Goal: Task Accomplishment & Management: Use online tool/utility

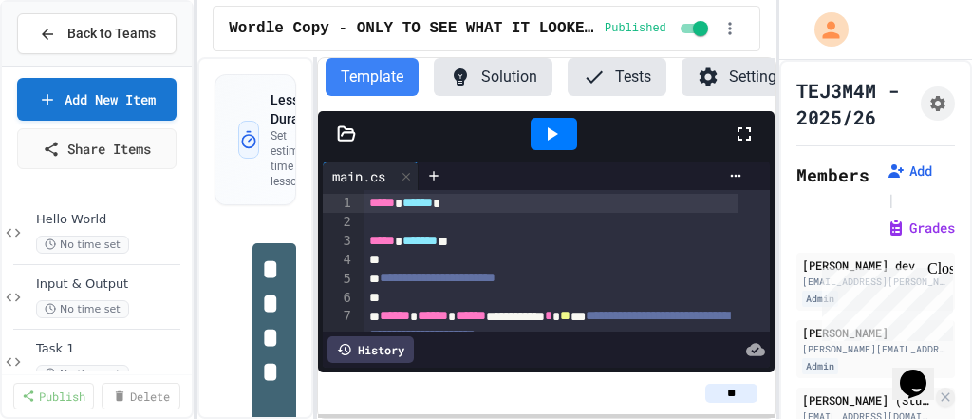
click at [938, 267] on div "Close" at bounding box center [939, 272] width 24 height 24
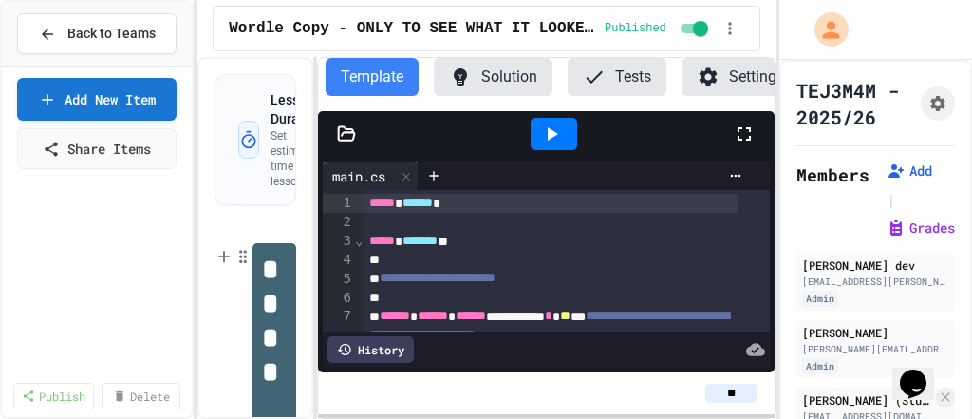
scroll to position [456, 0]
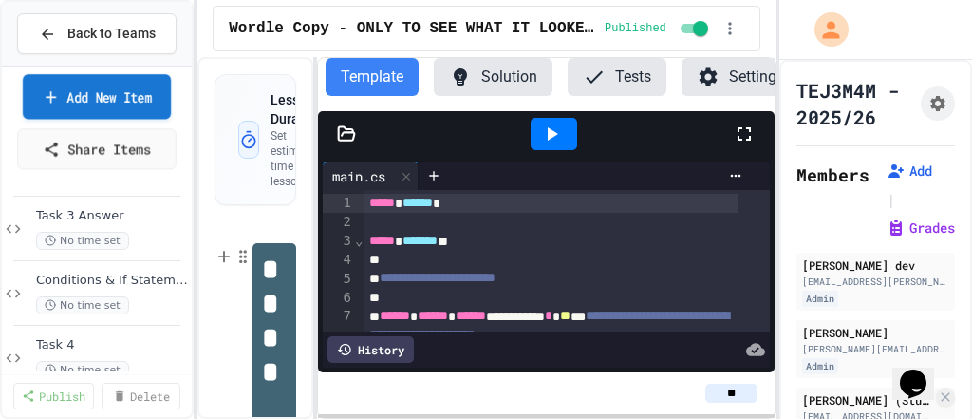
click at [71, 85] on link "Add New Item" at bounding box center [97, 96] width 148 height 45
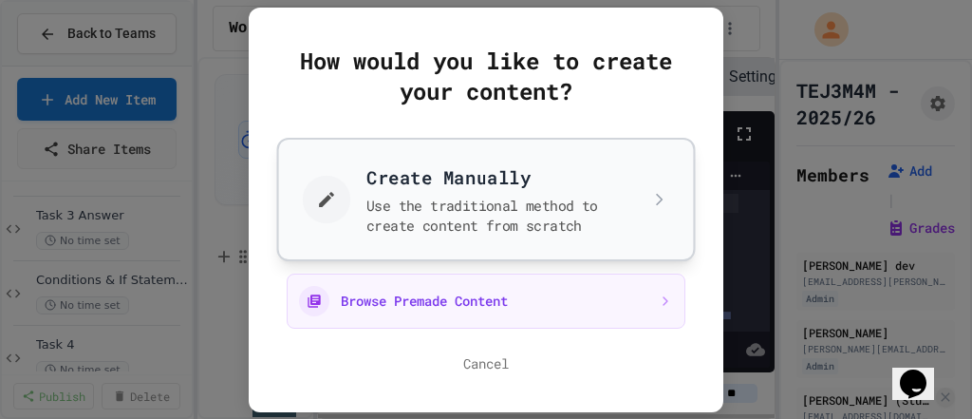
click at [415, 202] on button "Create Manually Use the traditional method to create content from scratch" at bounding box center [486, 198] width 419 height 123
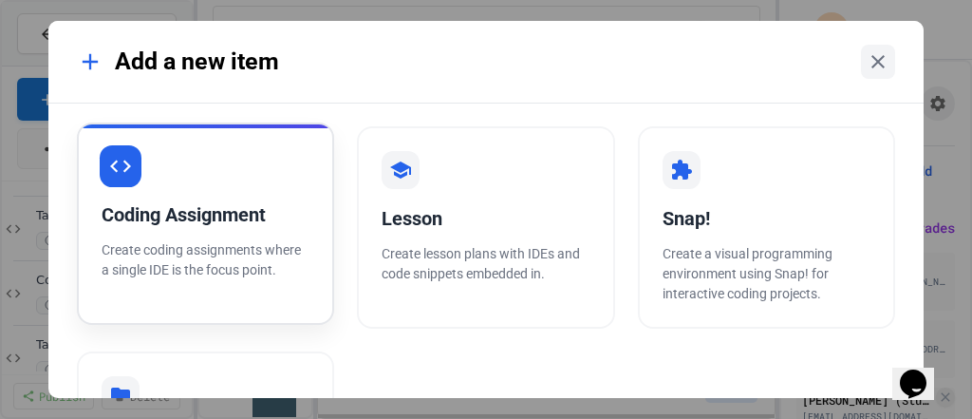
click at [201, 203] on div "Coding Assignment" at bounding box center [206, 214] width 208 height 28
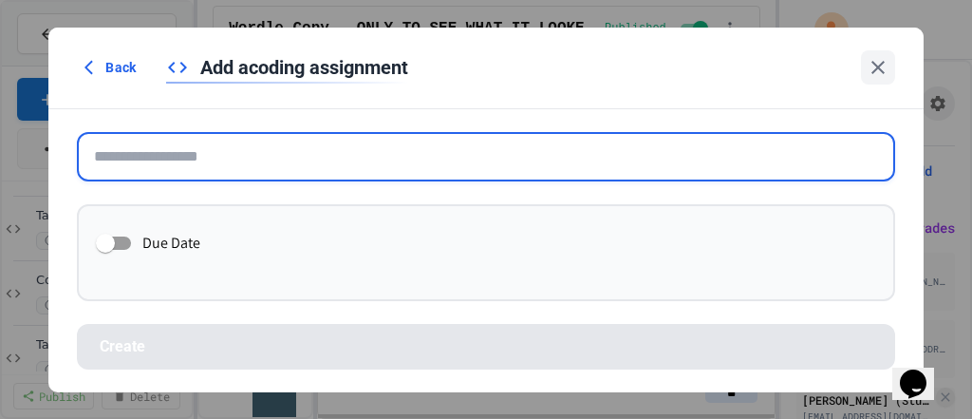
click at [246, 169] on input "text" at bounding box center [486, 156] width 818 height 49
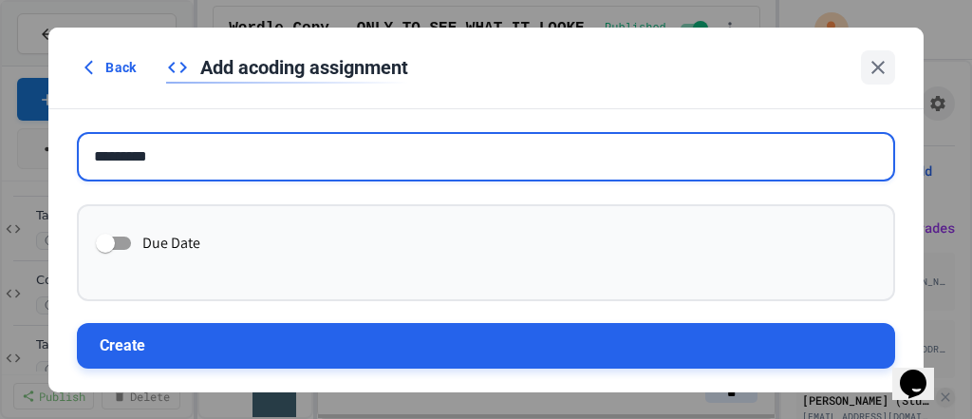
type input "*********"
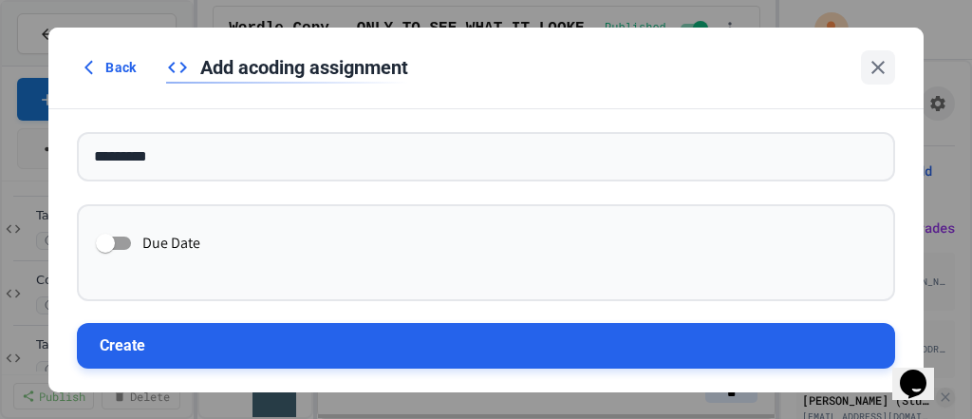
click at [276, 336] on button "Create" at bounding box center [486, 346] width 818 height 46
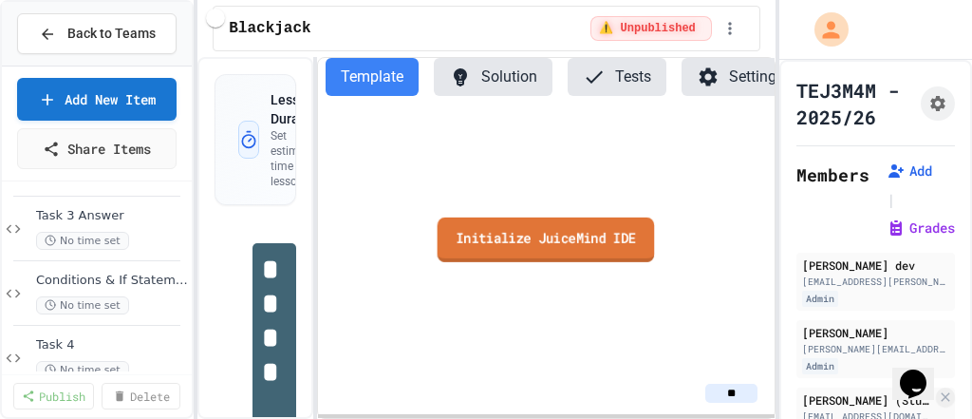
click at [571, 243] on link "Initialize JuiceMind IDE" at bounding box center [546, 239] width 217 height 45
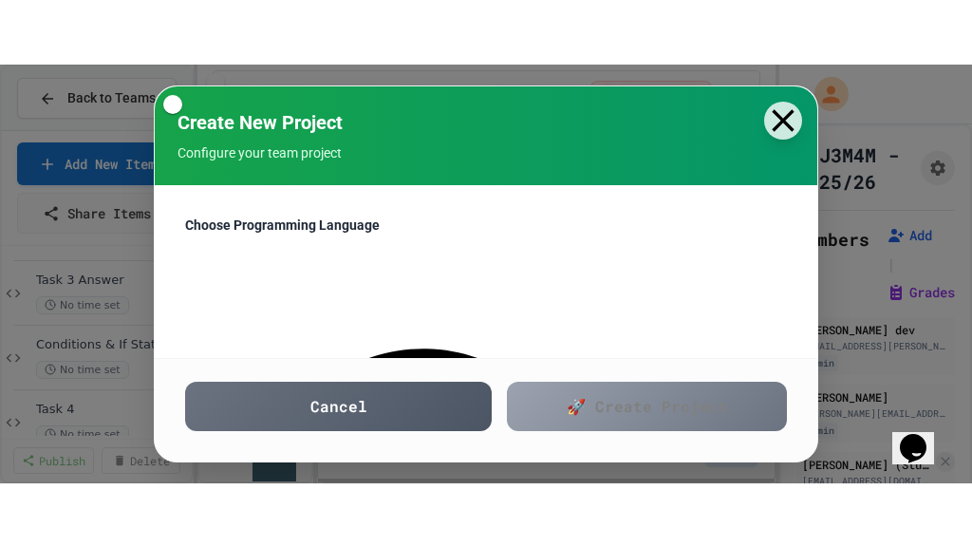
scroll to position [152, 0]
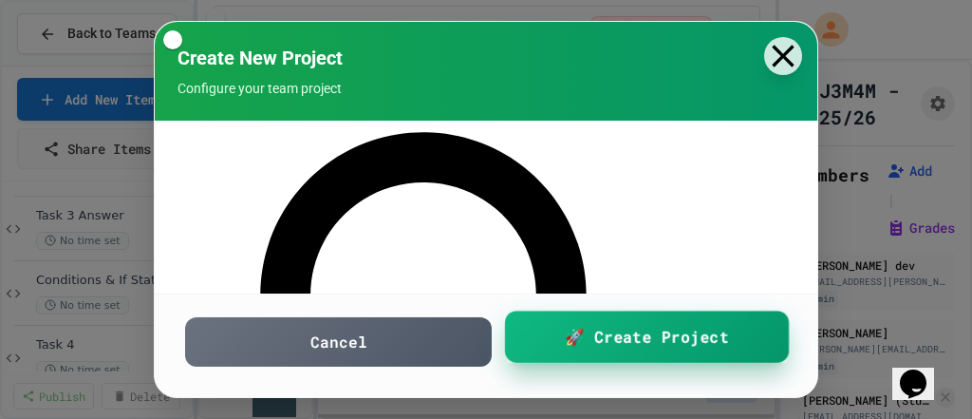
click at [584, 345] on span "🚀 Create Project" at bounding box center [646, 337] width 163 height 24
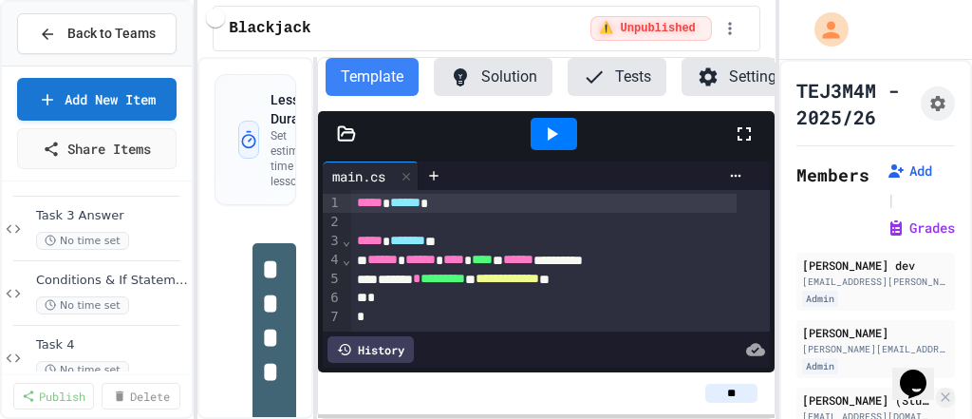
click at [743, 145] on icon at bounding box center [744, 133] width 23 height 23
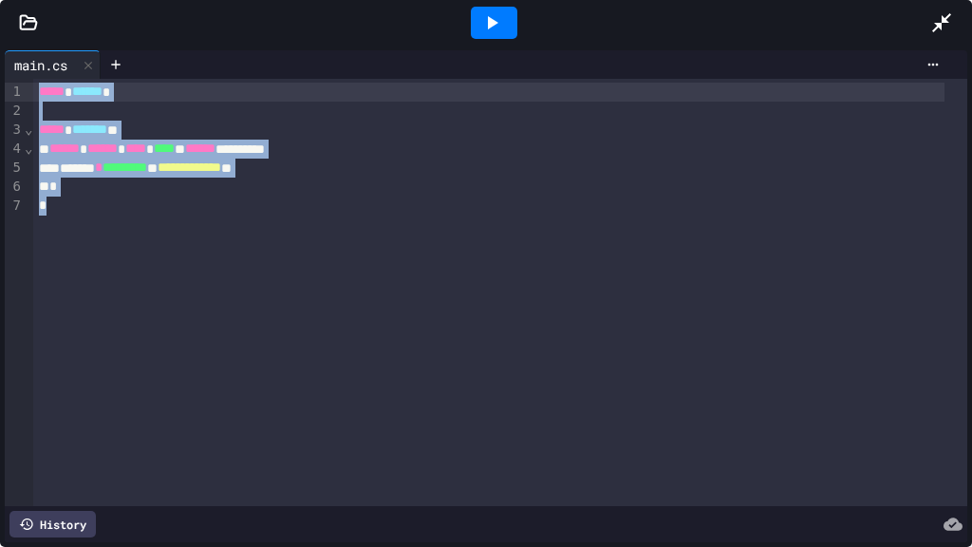
drag, startPoint x: 74, startPoint y: 210, endPoint x: 32, endPoint y: 81, distance: 135.7
click at [11, 76] on div "**********" at bounding box center [486, 296] width 962 height 492
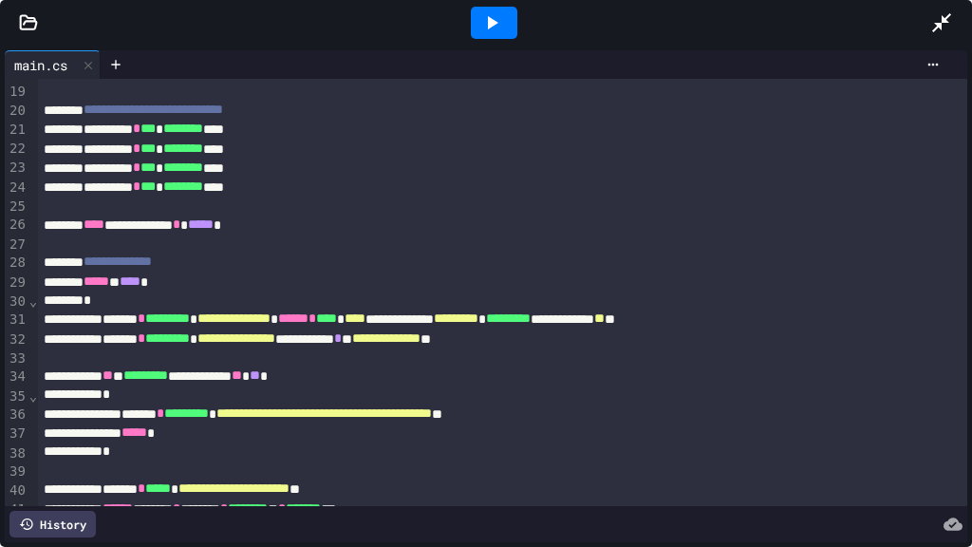
scroll to position [0, 0]
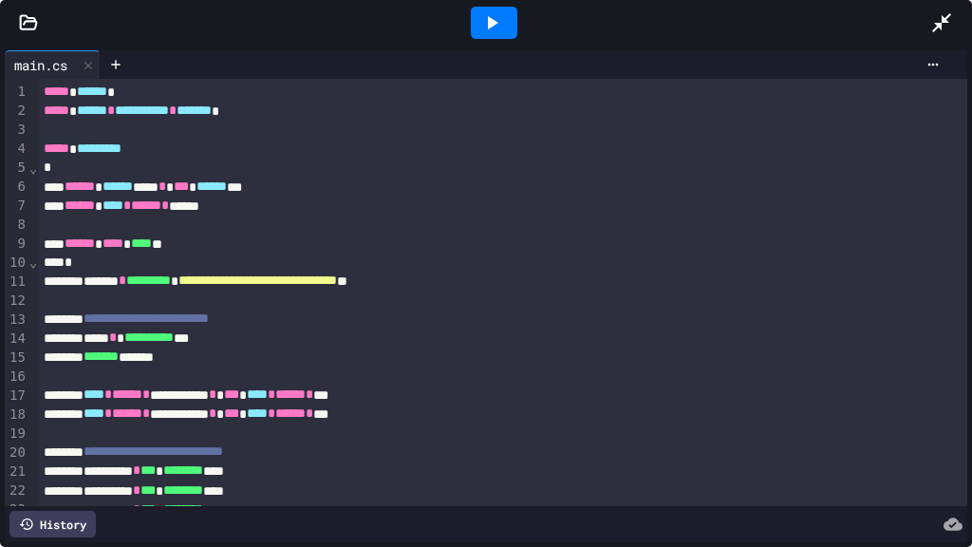
click at [496, 12] on icon at bounding box center [491, 22] width 23 height 23
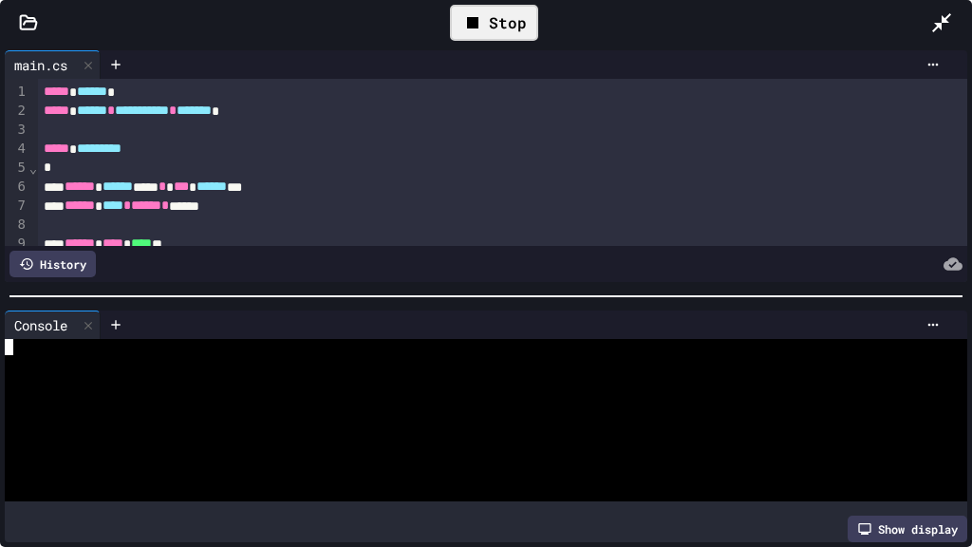
click at [44, 344] on div at bounding box center [470, 347] width 931 height 16
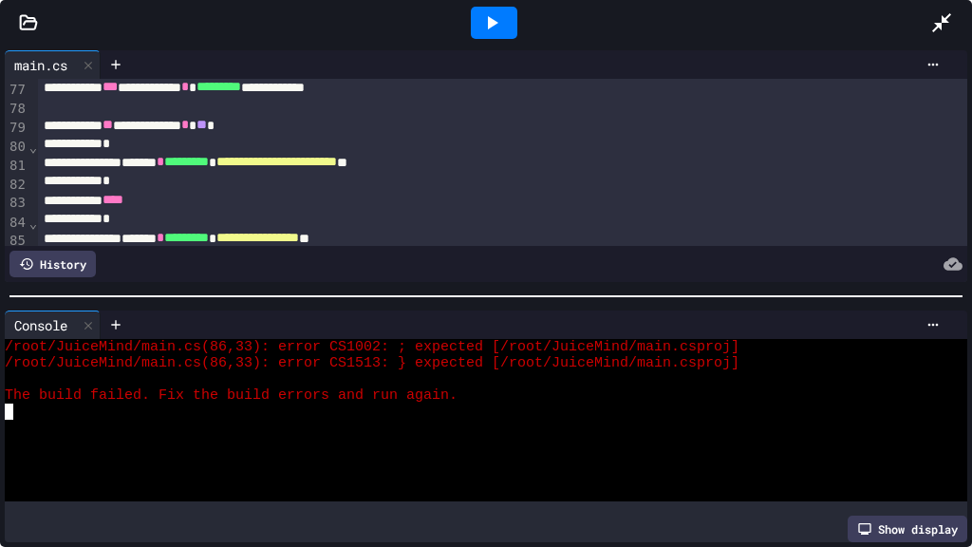
scroll to position [1507, 0]
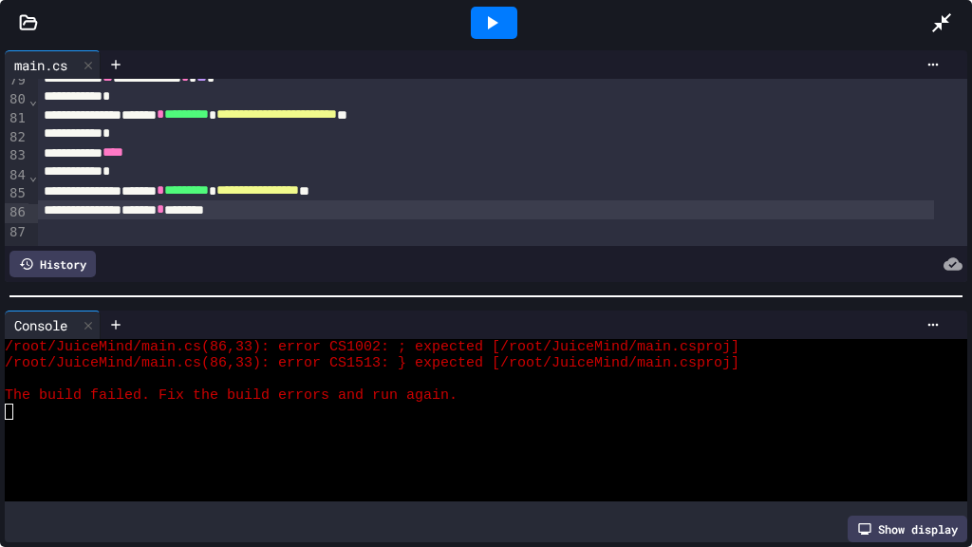
click at [287, 200] on div "******* * ********" at bounding box center [486, 209] width 896 height 19
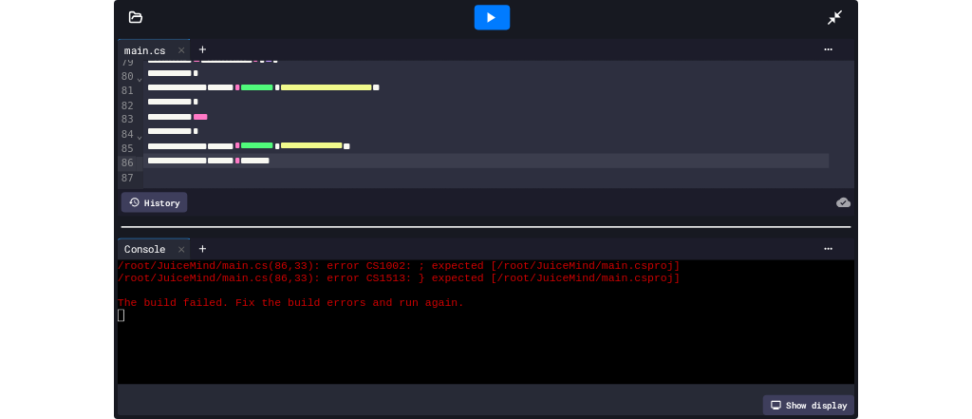
scroll to position [1511, 0]
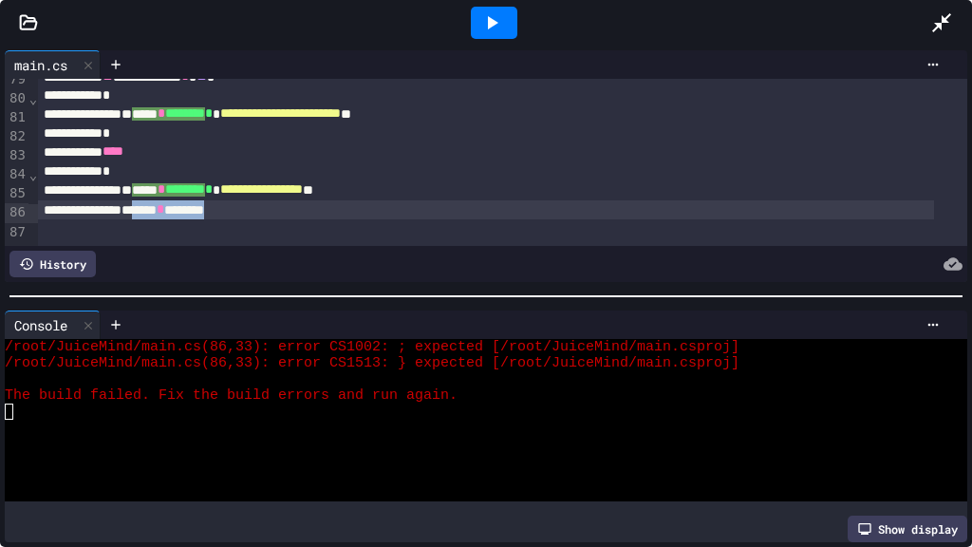
drag, startPoint x: 299, startPoint y: 200, endPoint x: 189, endPoint y: 189, distance: 110.7
click at [172, 200] on div "******* * ********" at bounding box center [486, 209] width 896 height 19
click at [940, 27] on icon at bounding box center [941, 22] width 19 height 19
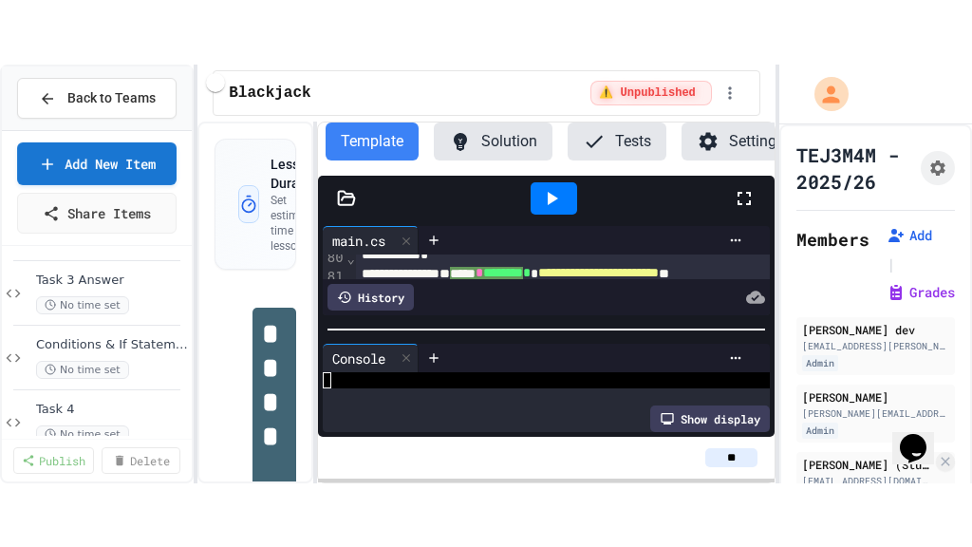
scroll to position [228, 0]
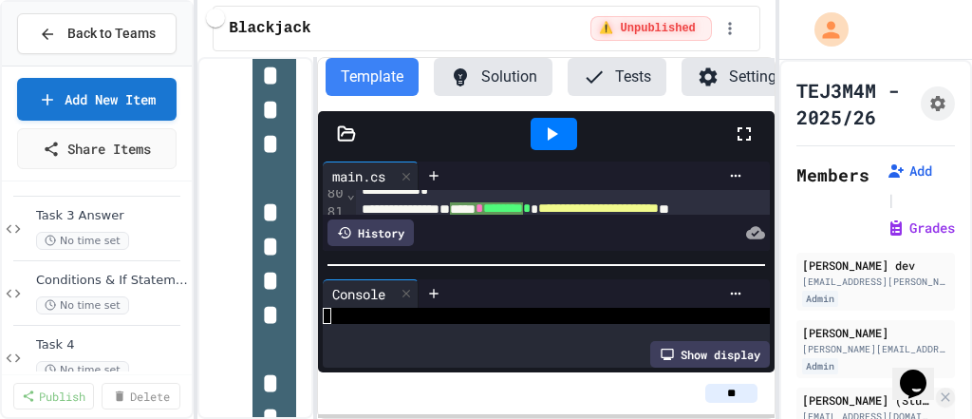
drag, startPoint x: 739, startPoint y: 146, endPoint x: 725, endPoint y: 239, distance: 94.1
click at [739, 145] on icon at bounding box center [744, 133] width 23 height 23
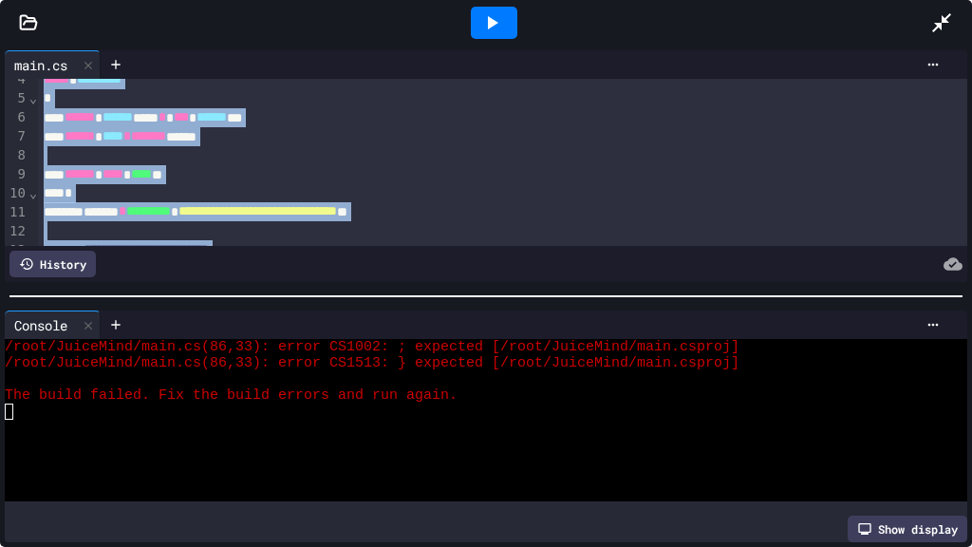
scroll to position [0, 0]
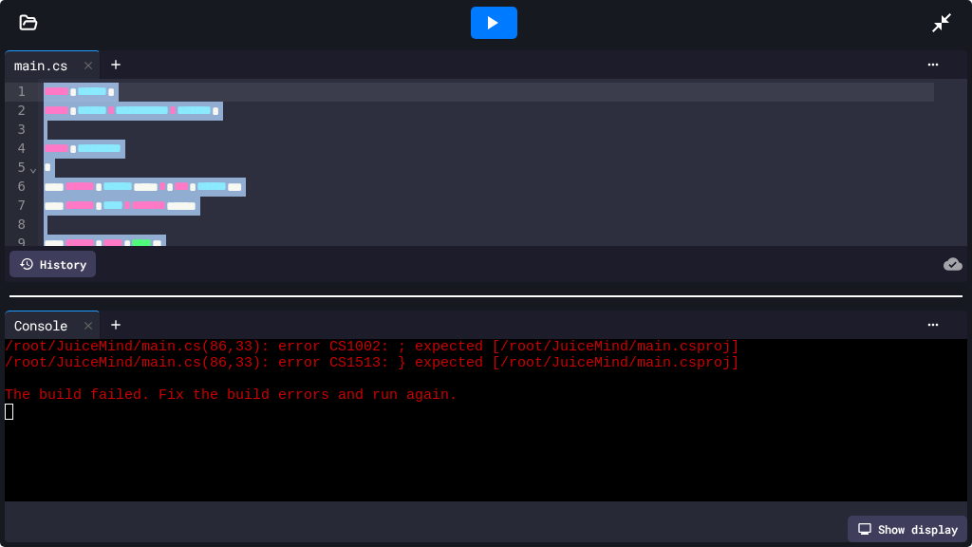
drag, startPoint x: 276, startPoint y: 199, endPoint x: 43, endPoint y: 96, distance: 255.4
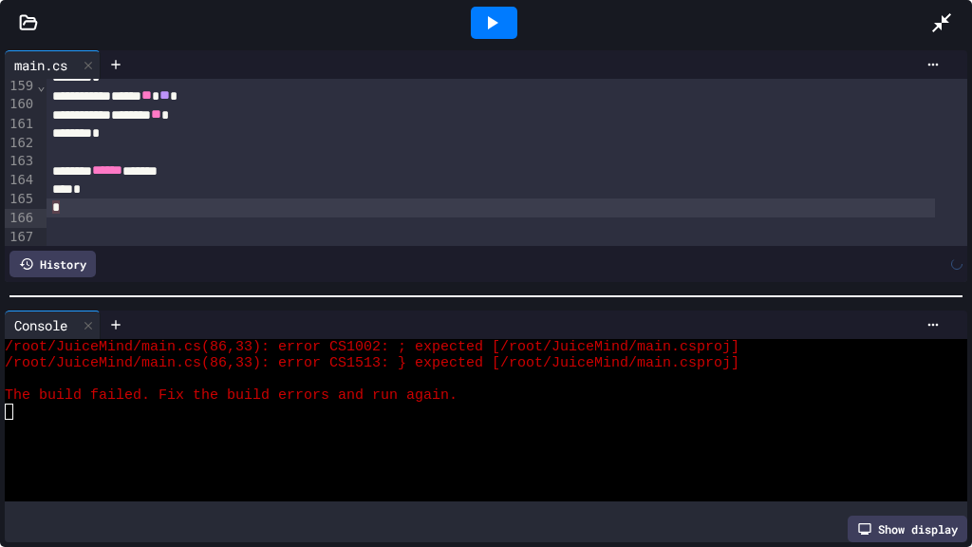
scroll to position [3195, 0]
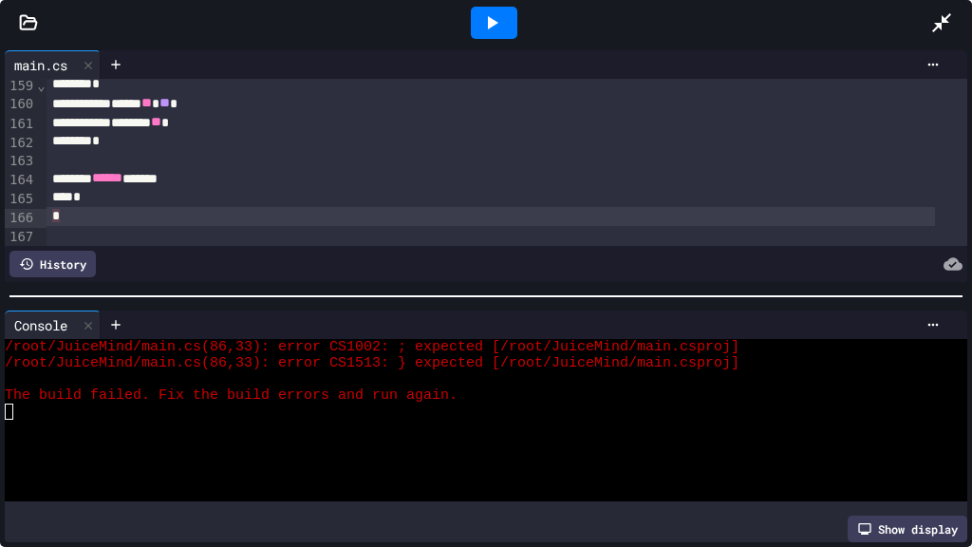
click at [488, 24] on icon at bounding box center [493, 22] width 10 height 13
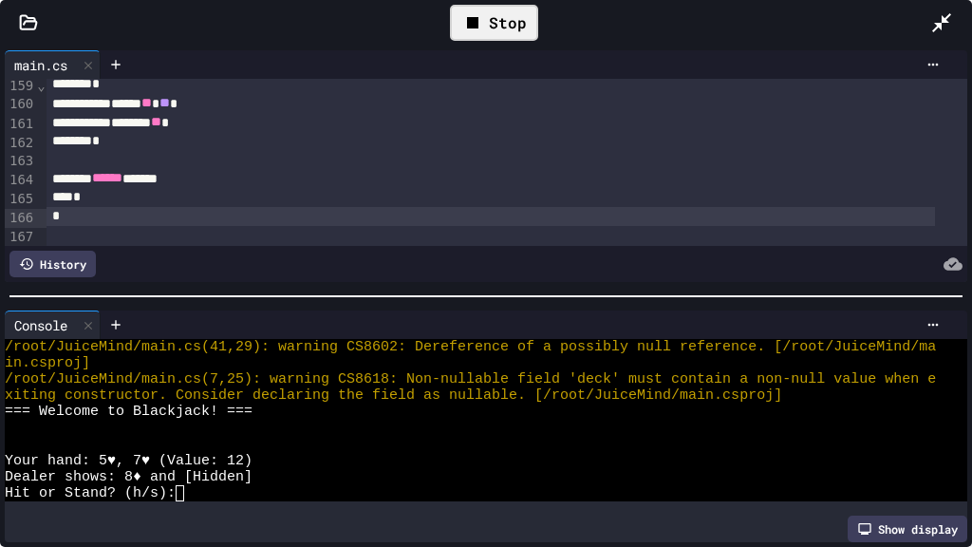
click at [187, 418] on textarea "Terminal input" at bounding box center [188, 493] width 9 height 16
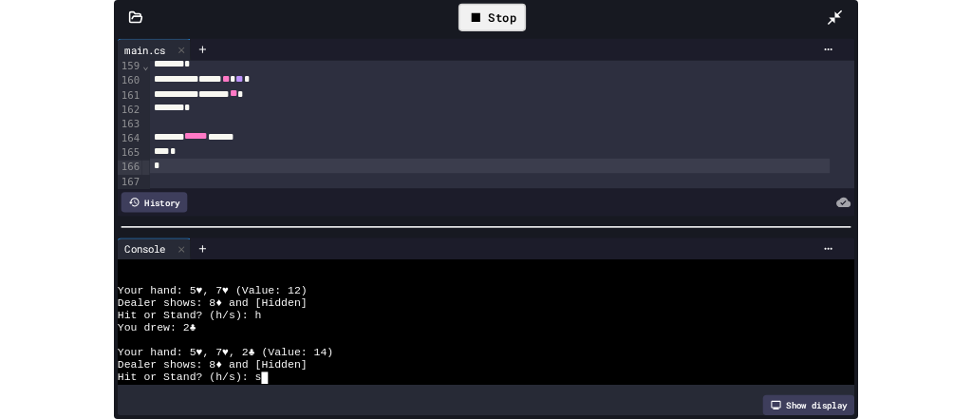
scroll to position [210, 0]
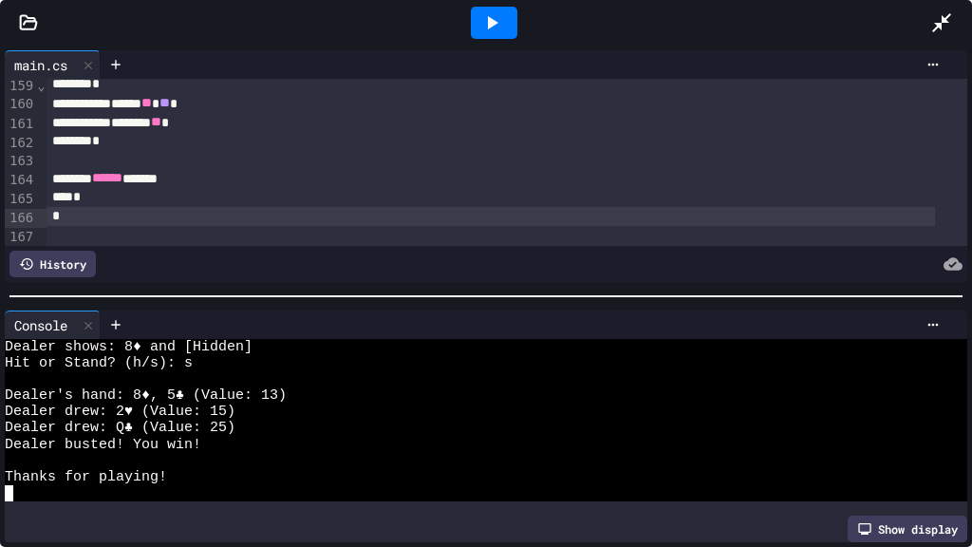
click at [945, 14] on icon at bounding box center [941, 22] width 23 height 23
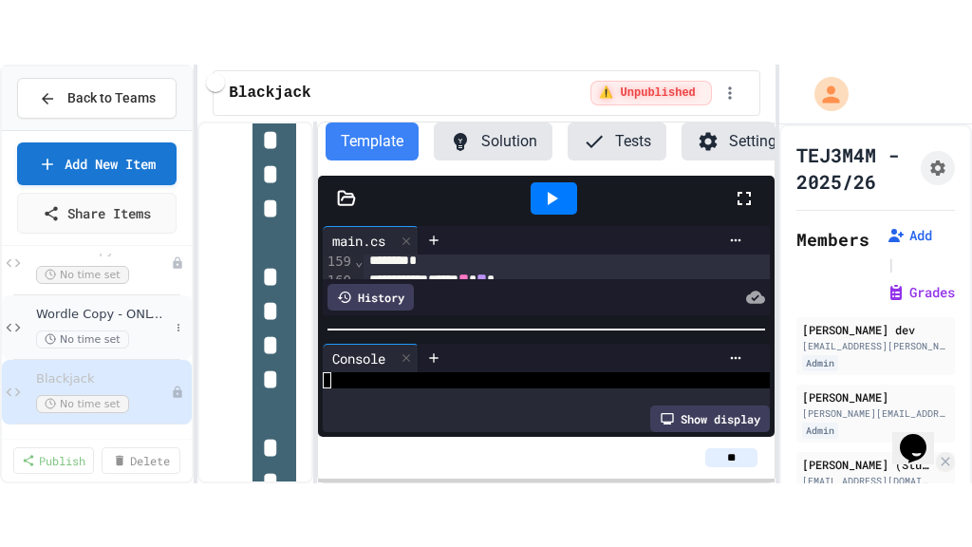
scroll to position [1313, 0]
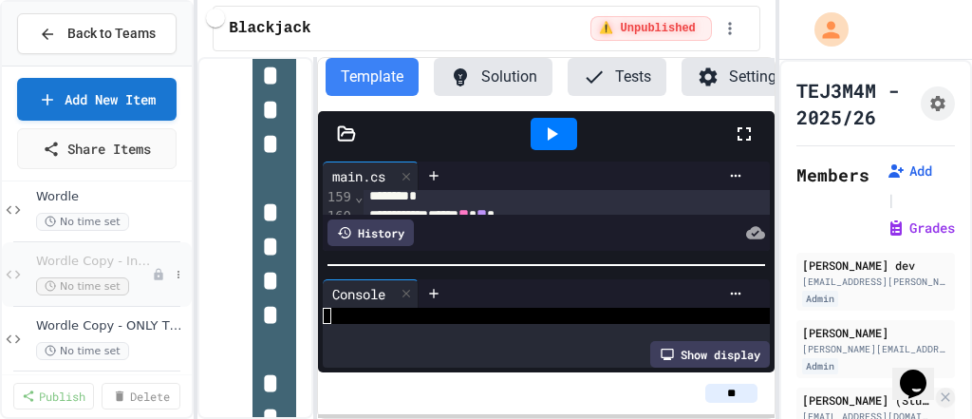
click at [81, 260] on span "Wordle Copy - In Case of Mistakes" at bounding box center [94, 261] width 116 height 16
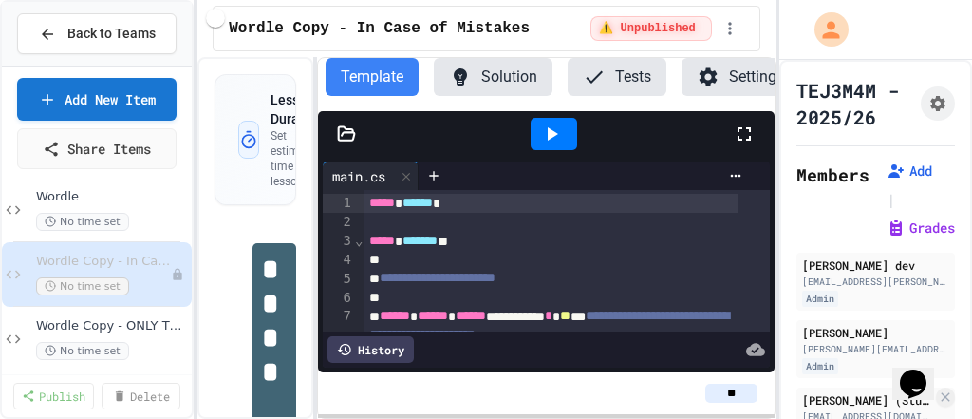
click at [739, 140] on icon at bounding box center [743, 133] width 13 height 13
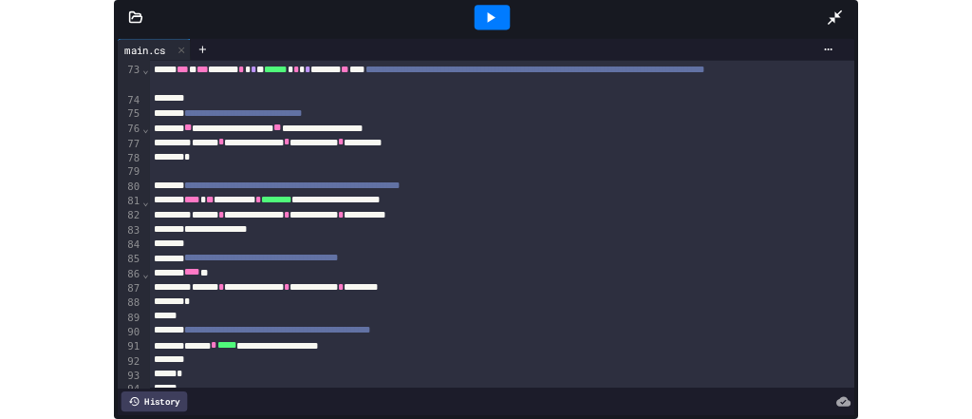
scroll to position [1443, 0]
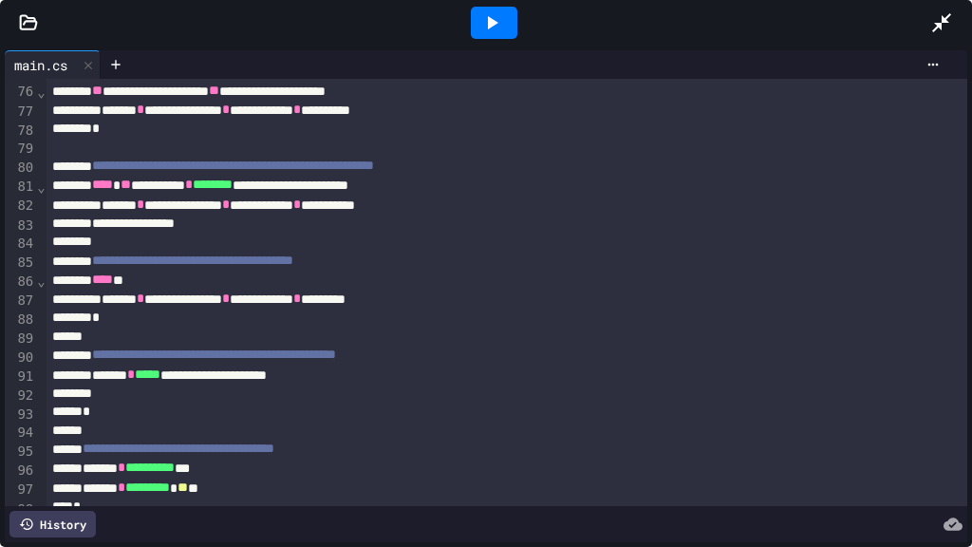
click at [944, 25] on icon at bounding box center [941, 22] width 23 height 23
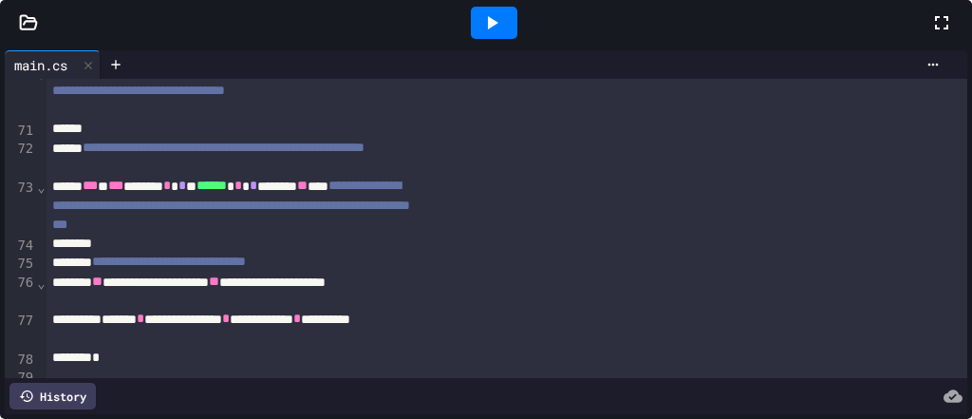
scroll to position [1633, 0]
